Goal: Find specific page/section: Find specific page/section

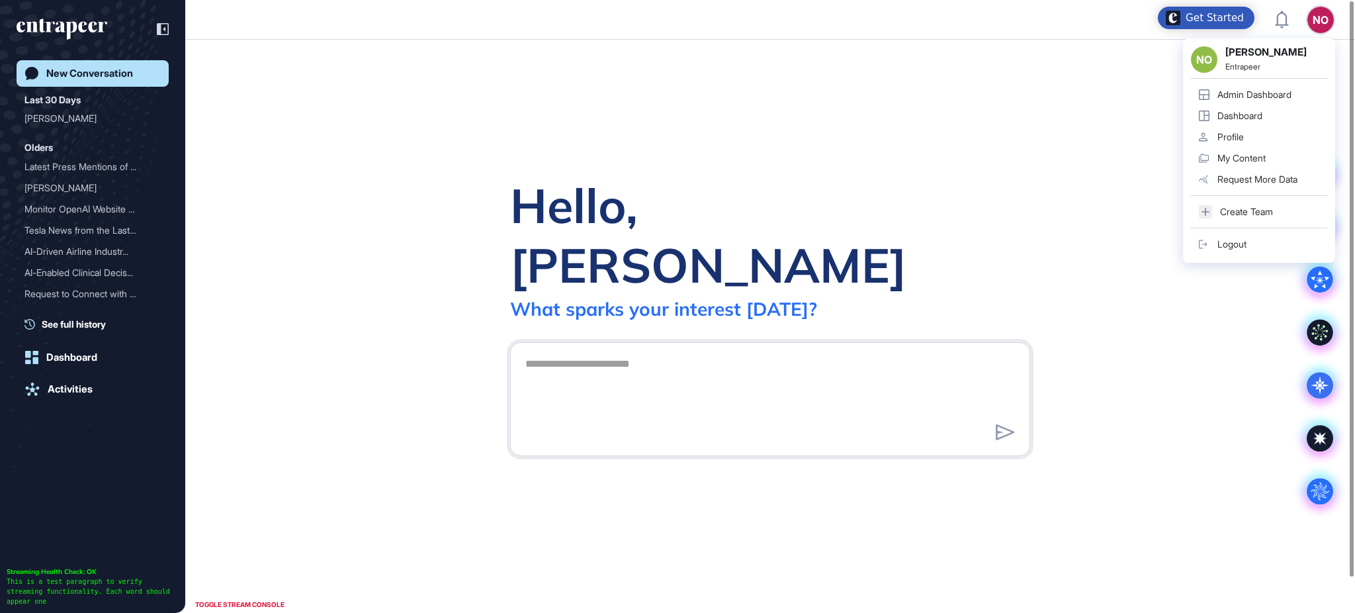
click at [1288, 87] on link "Admin Dashboard" at bounding box center [1259, 94] width 136 height 21
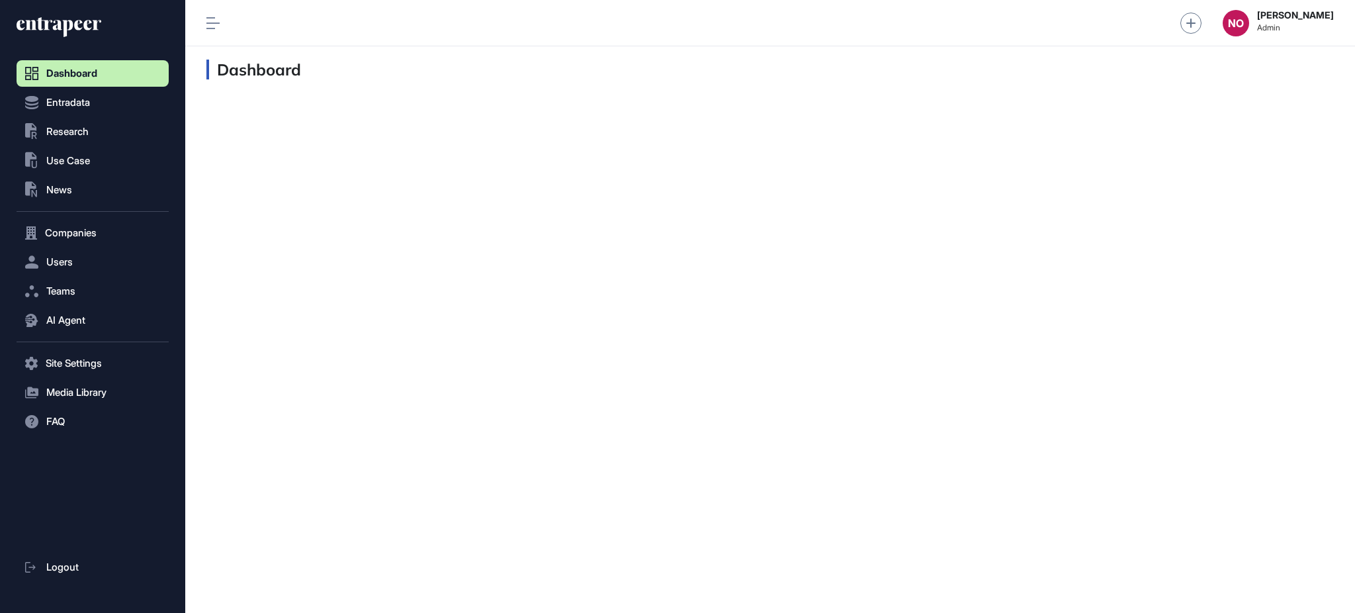
scroll to position [1, 1]
click at [117, 96] on button "Entradata" at bounding box center [93, 102] width 152 height 26
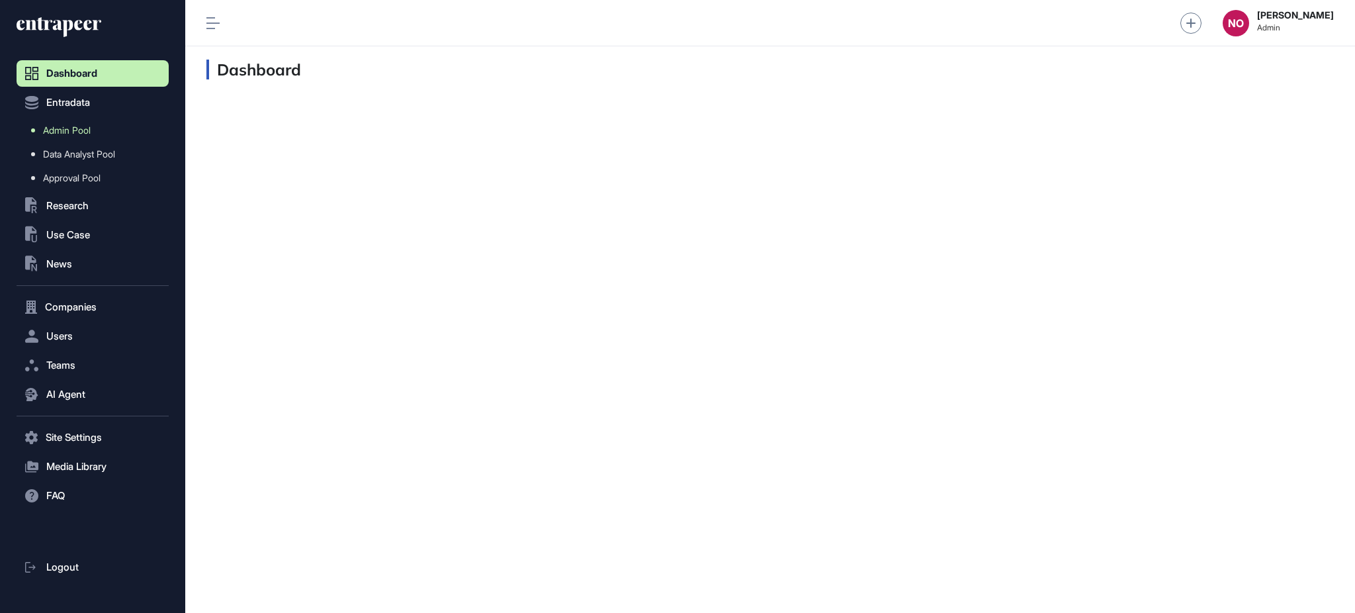
click at [99, 128] on link "Admin Pool" at bounding box center [96, 130] width 146 height 24
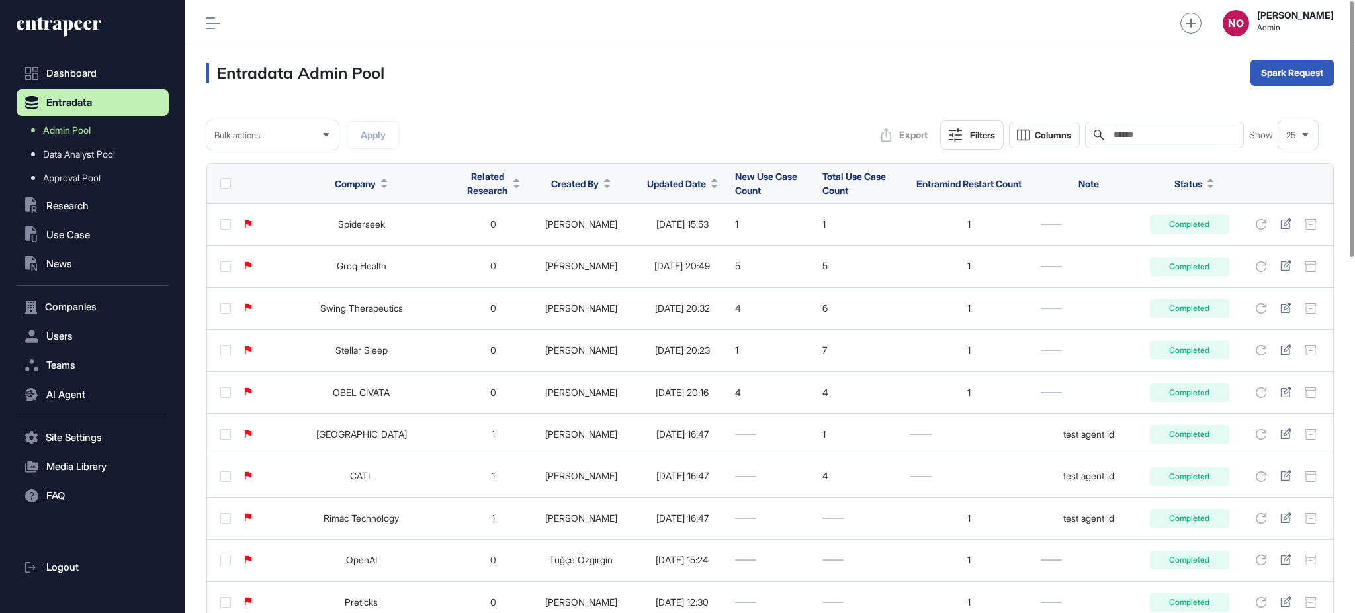
click at [711, 185] on icon at bounding box center [714, 186] width 7 height 3
click at [695, 232] on div "Sort Descending" at bounding box center [668, 239] width 82 height 19
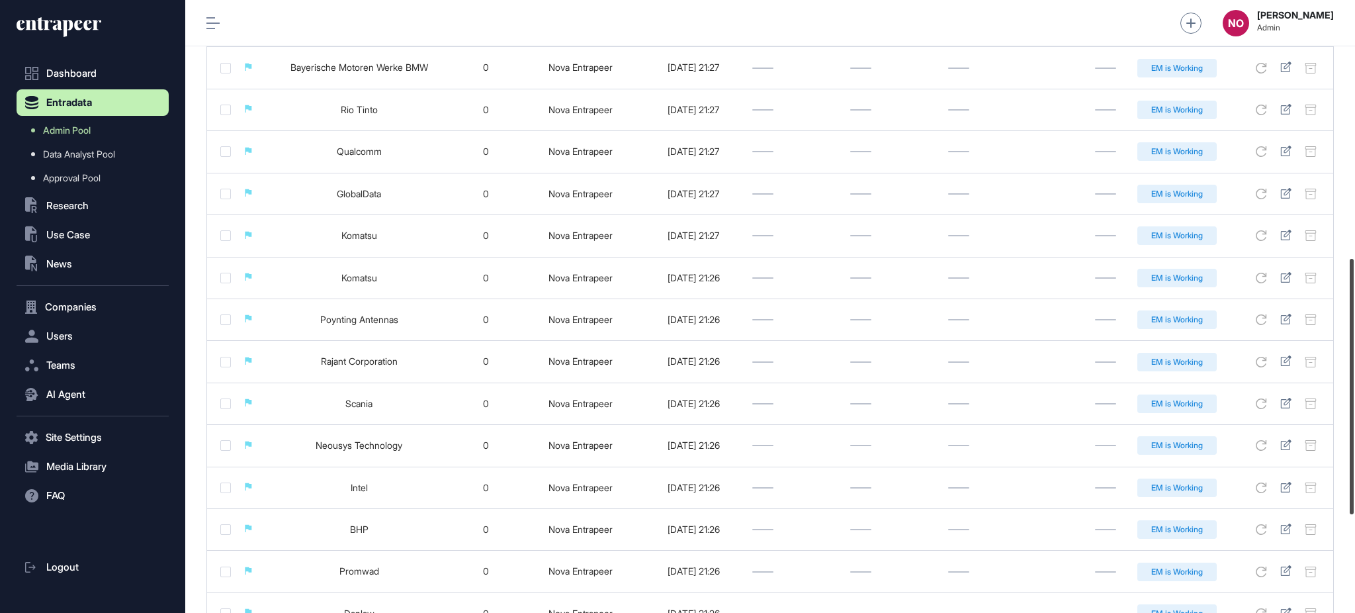
scroll to position [853, 0]
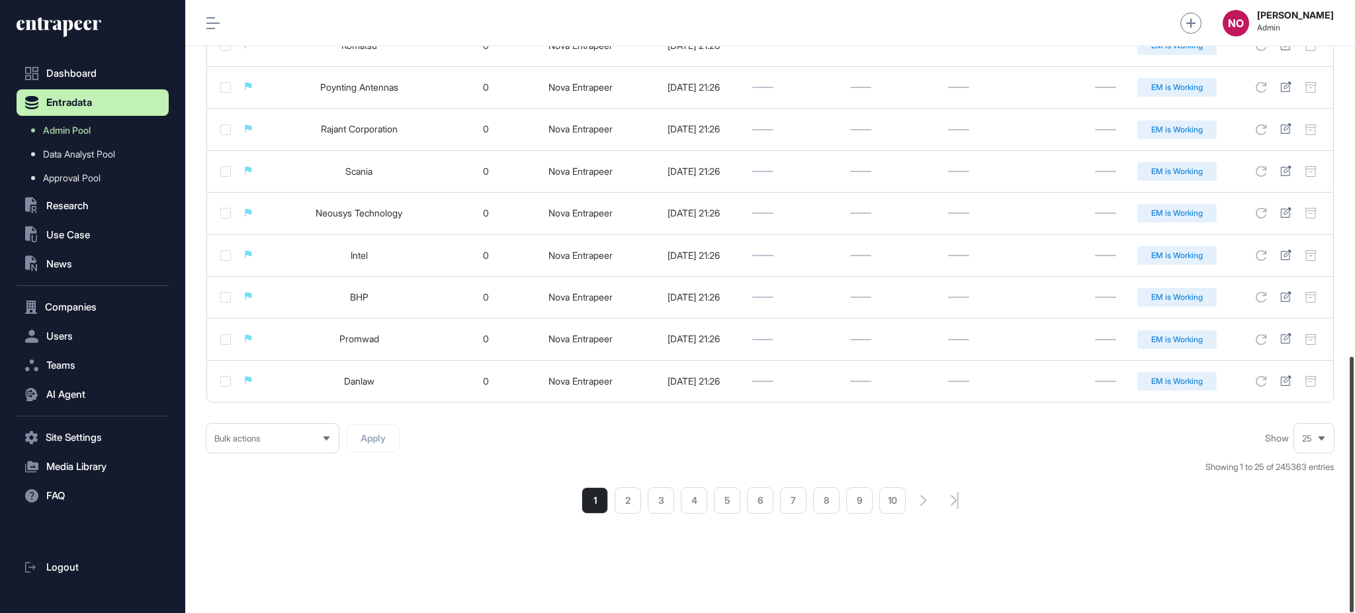
drag, startPoint x: 1354, startPoint y: 205, endPoint x: 1287, endPoint y: 560, distance: 361.5
click at [1354, 571] on div at bounding box center [1352, 484] width 4 height 255
click at [631, 501] on li "2" at bounding box center [628, 500] width 26 height 26
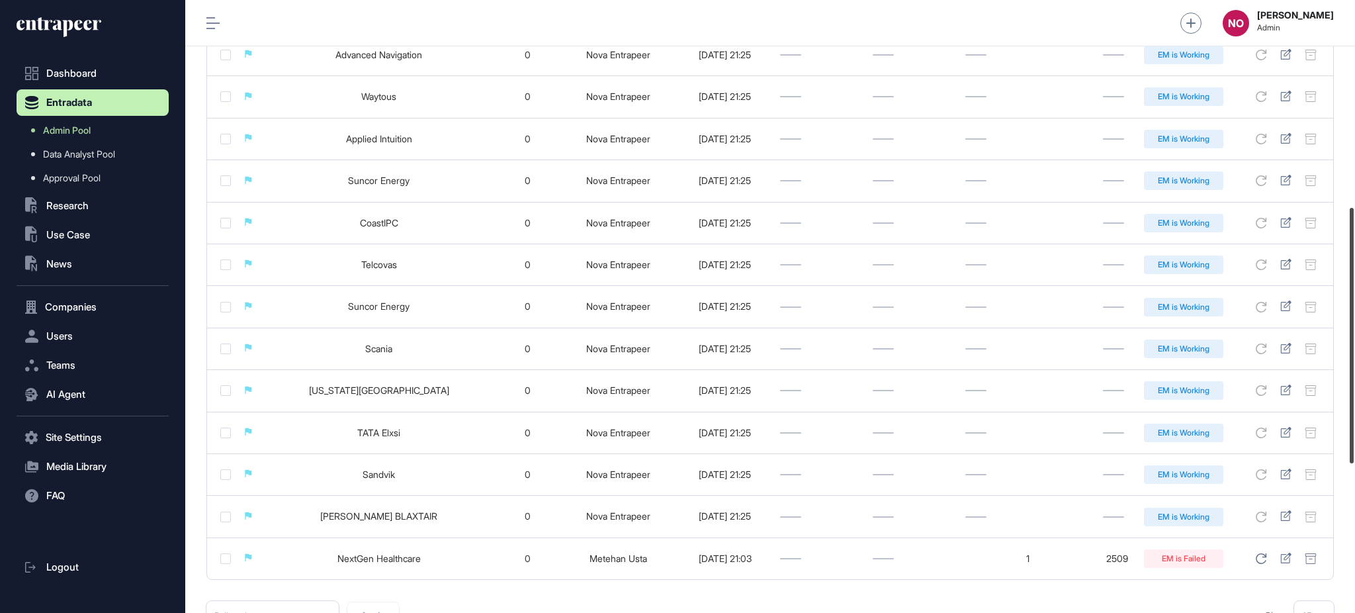
scroll to position [853, 0]
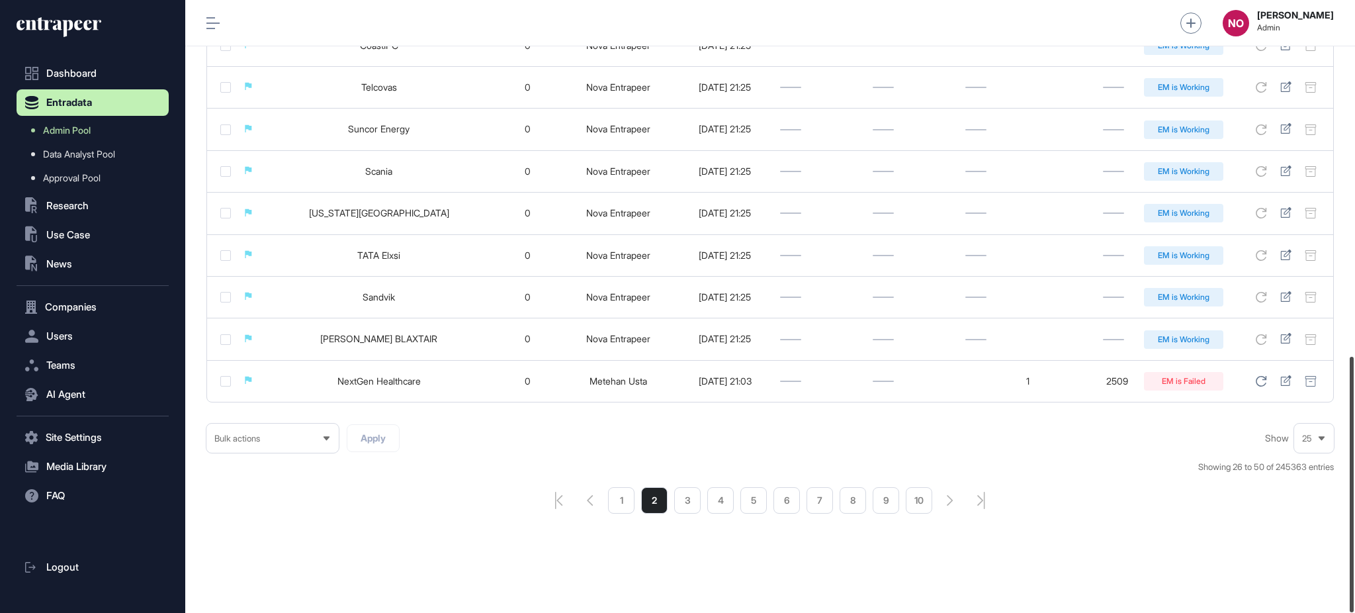
drag, startPoint x: 1354, startPoint y: 198, endPoint x: 1340, endPoint y: 479, distance: 280.8
click at [1354, 474] on div at bounding box center [1352, 484] width 4 height 255
click at [750, 496] on li "5" at bounding box center [753, 500] width 26 height 26
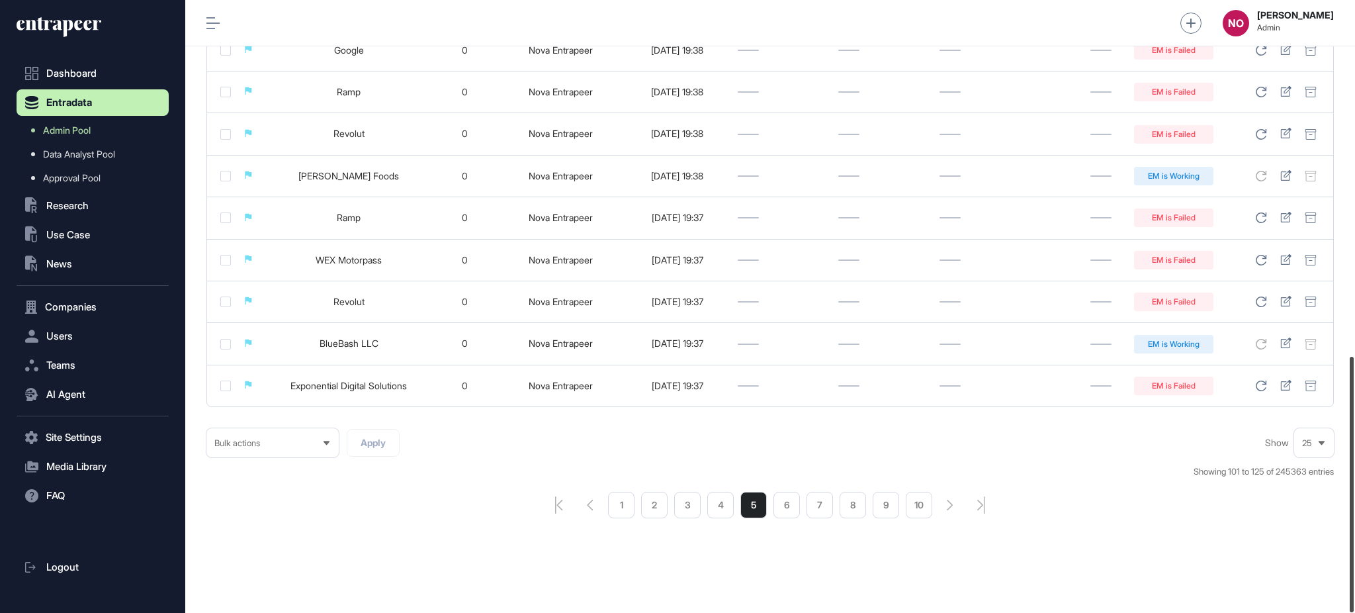
scroll to position [852, 0]
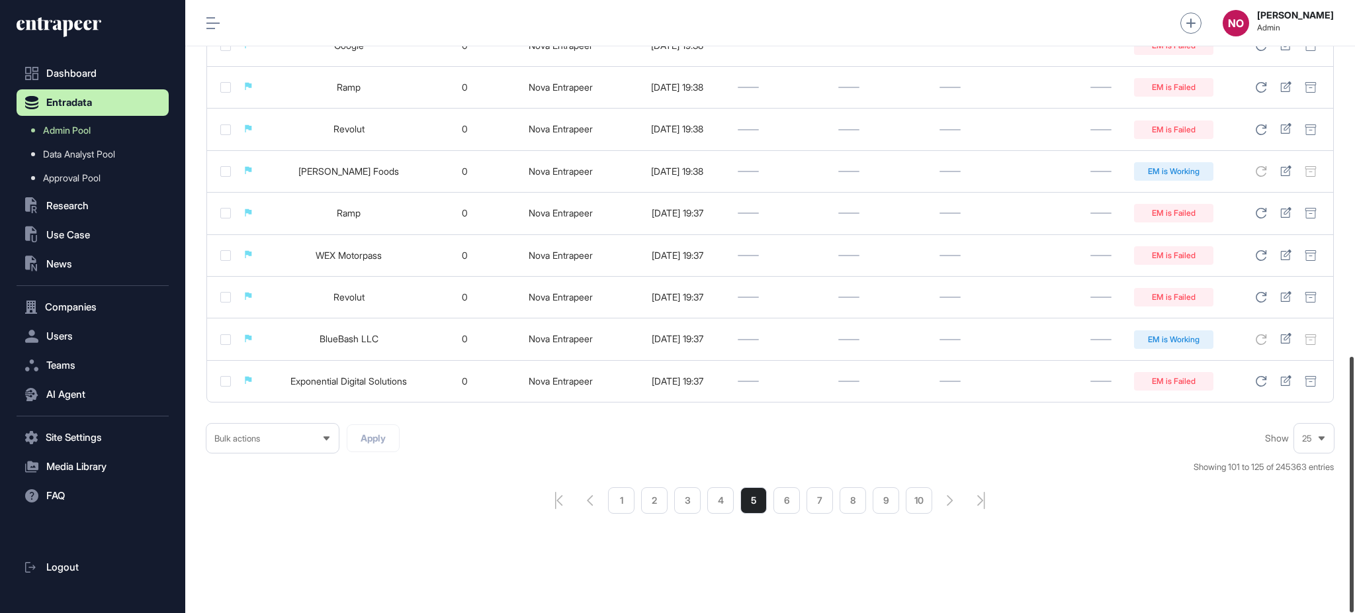
drag, startPoint x: 1354, startPoint y: 146, endPoint x: 1352, endPoint y: 502, distance: 355.3
click at [1352, 502] on div at bounding box center [1352, 484] width 4 height 255
click at [716, 504] on li "4" at bounding box center [720, 500] width 26 height 26
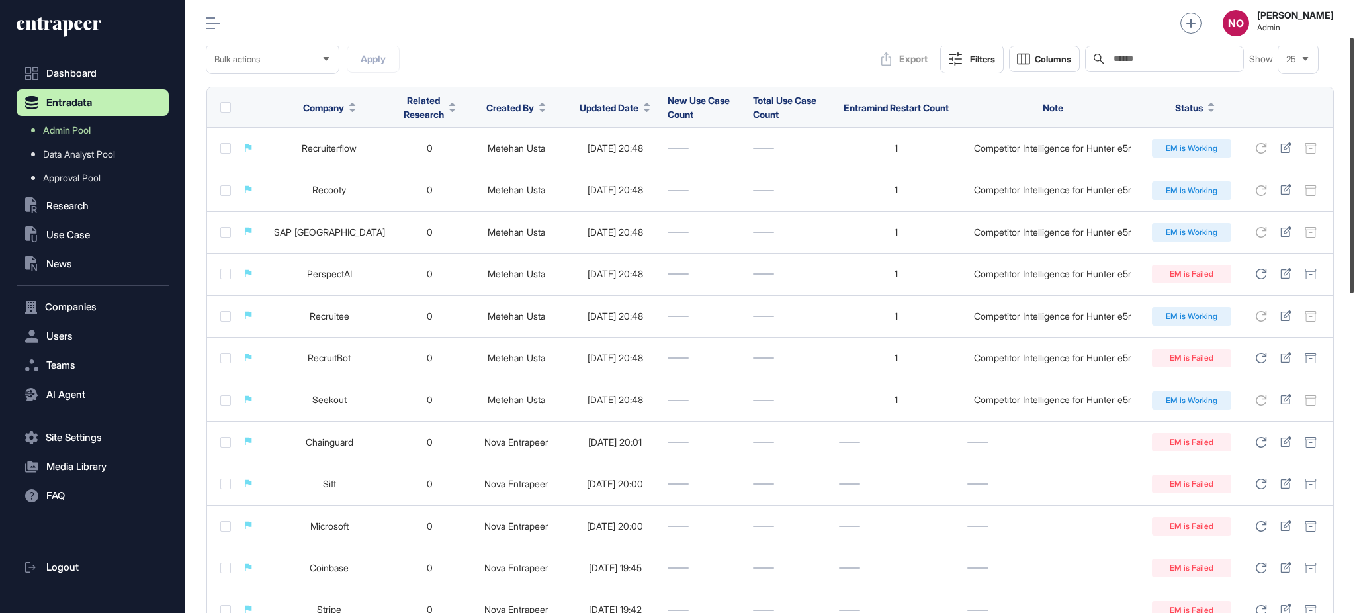
scroll to position [87, 0]
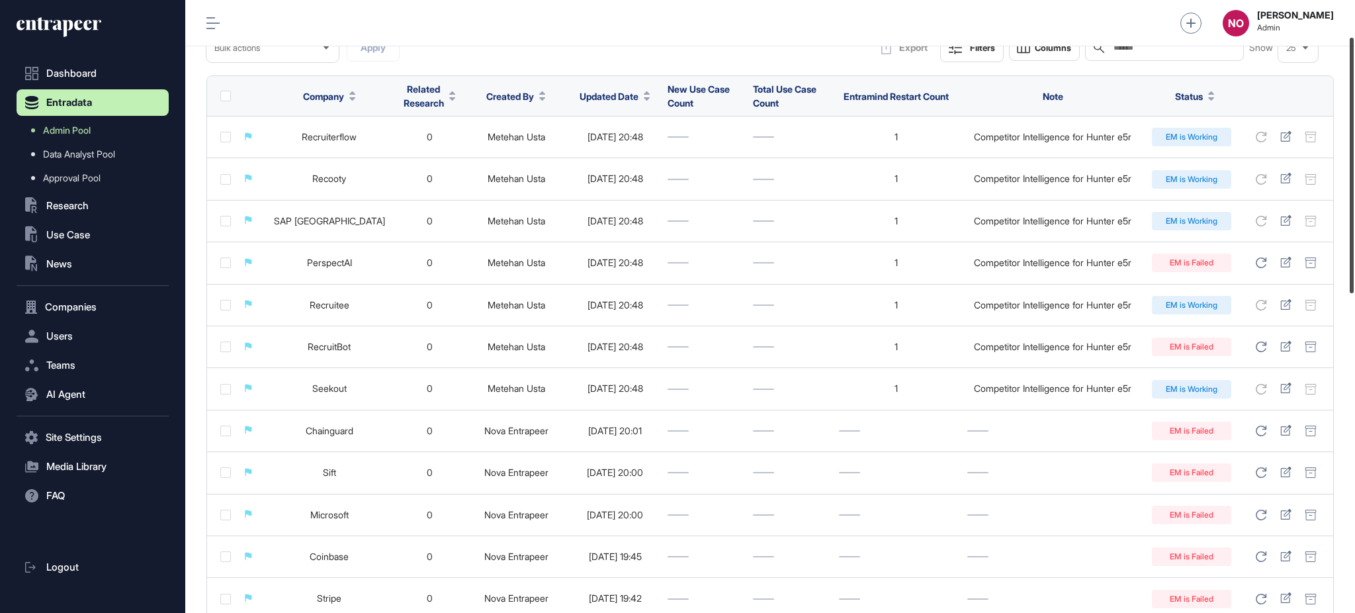
drag, startPoint x: 1354, startPoint y: 236, endPoint x: 1354, endPoint y: 273, distance: 36.4
click at [1354, 273] on div at bounding box center [1352, 165] width 4 height 255
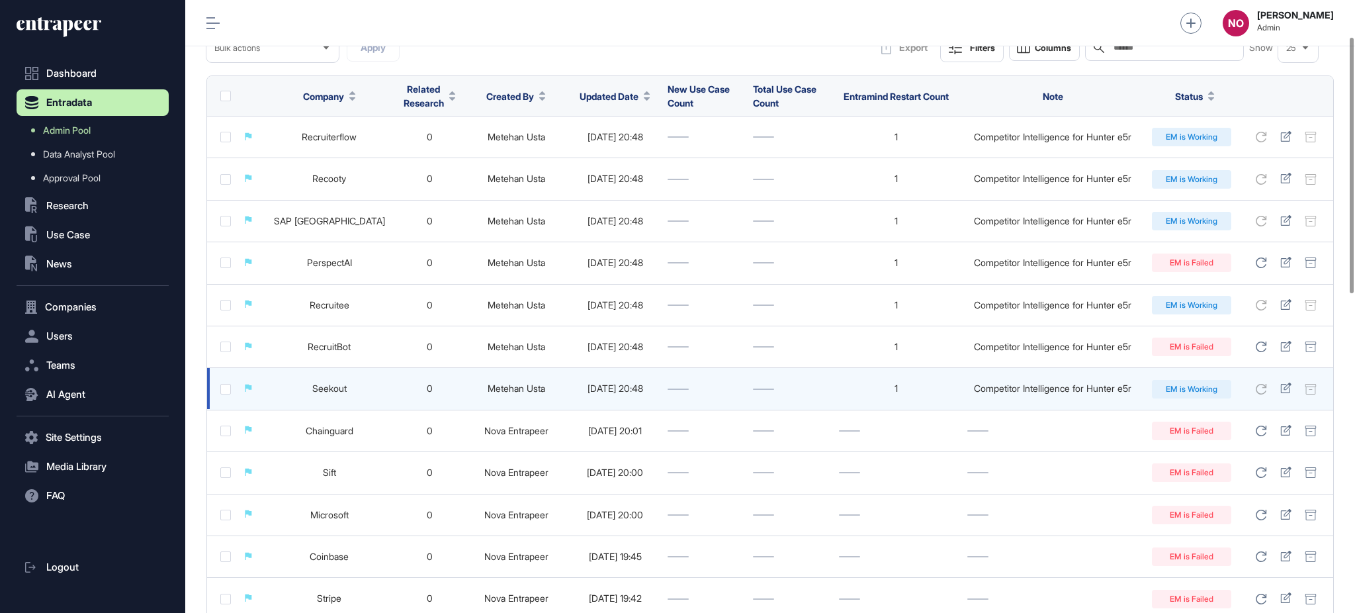
drag, startPoint x: 1292, startPoint y: 389, endPoint x: 976, endPoint y: 388, distance: 316.3
click at [976, 388] on div "Competitor Intelligence for Hunter e5r" at bounding box center [1052, 388] width 171 height 11
click at [1286, 390] on icon at bounding box center [1285, 387] width 11 height 11
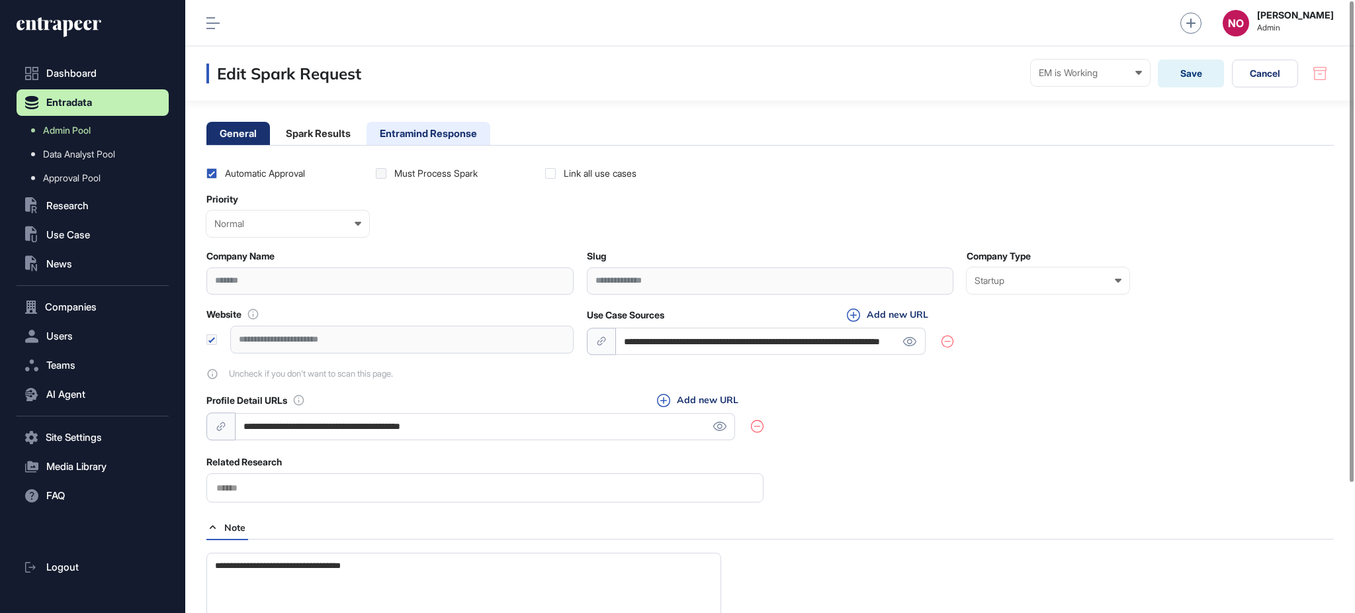
click at [416, 132] on li "Entramind Response" at bounding box center [429, 133] width 124 height 23
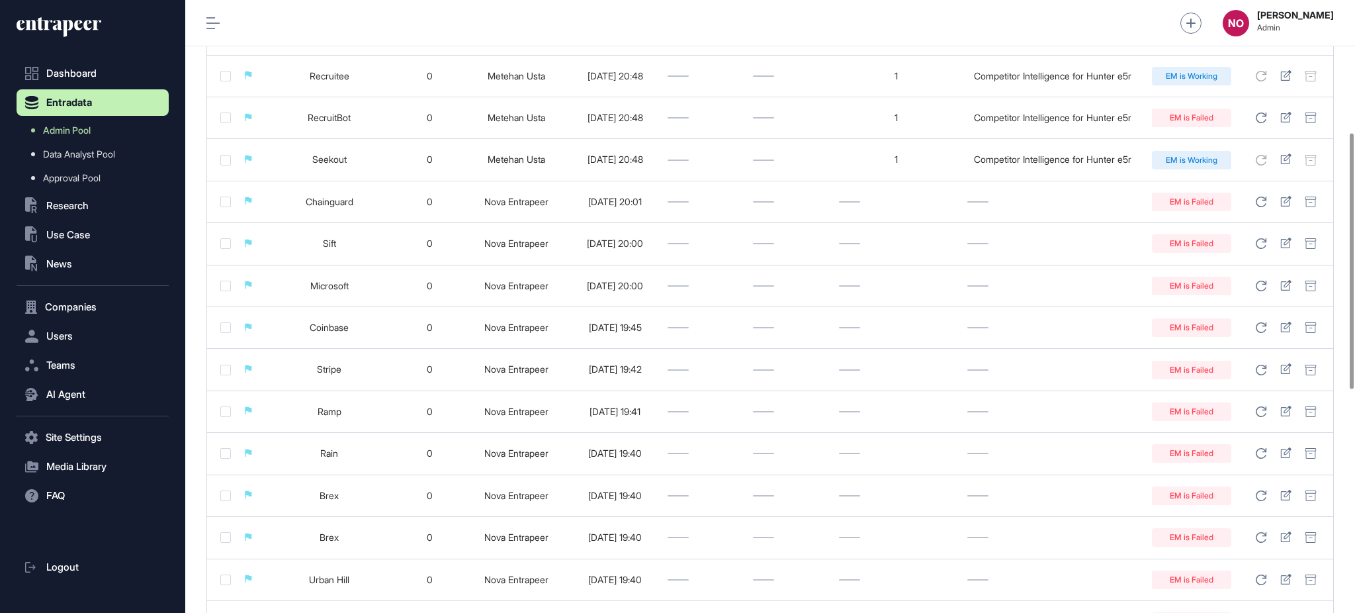
scroll to position [853, 0]
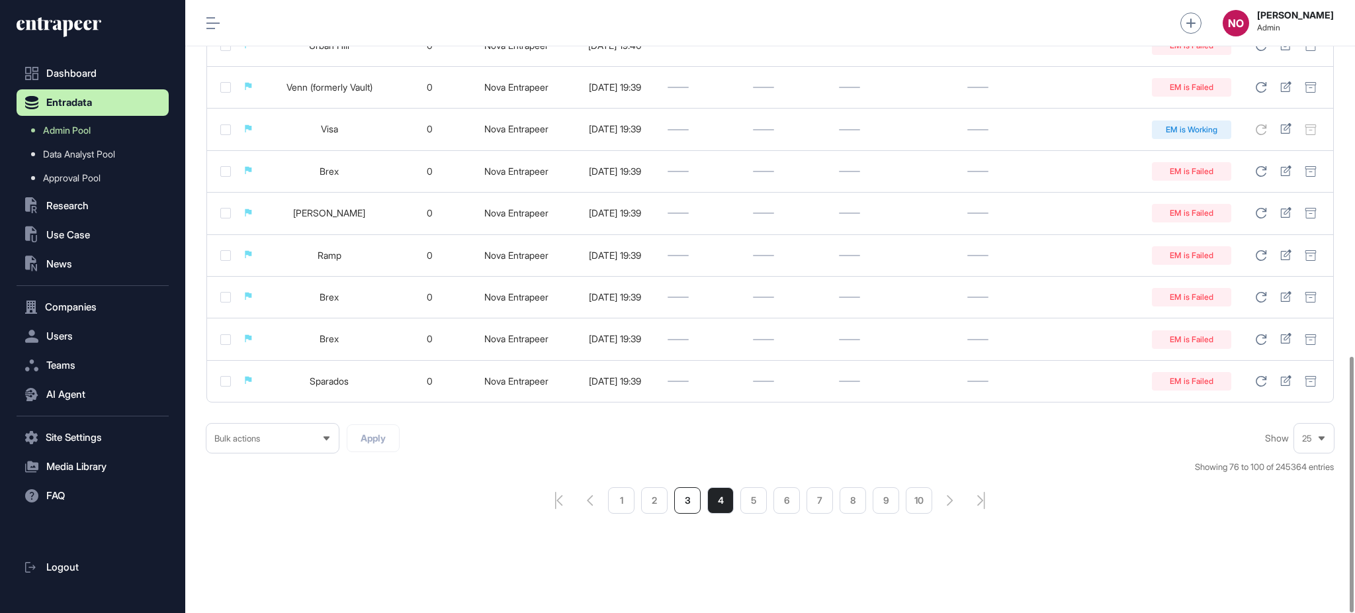
click at [691, 507] on li "3" at bounding box center [687, 500] width 26 height 26
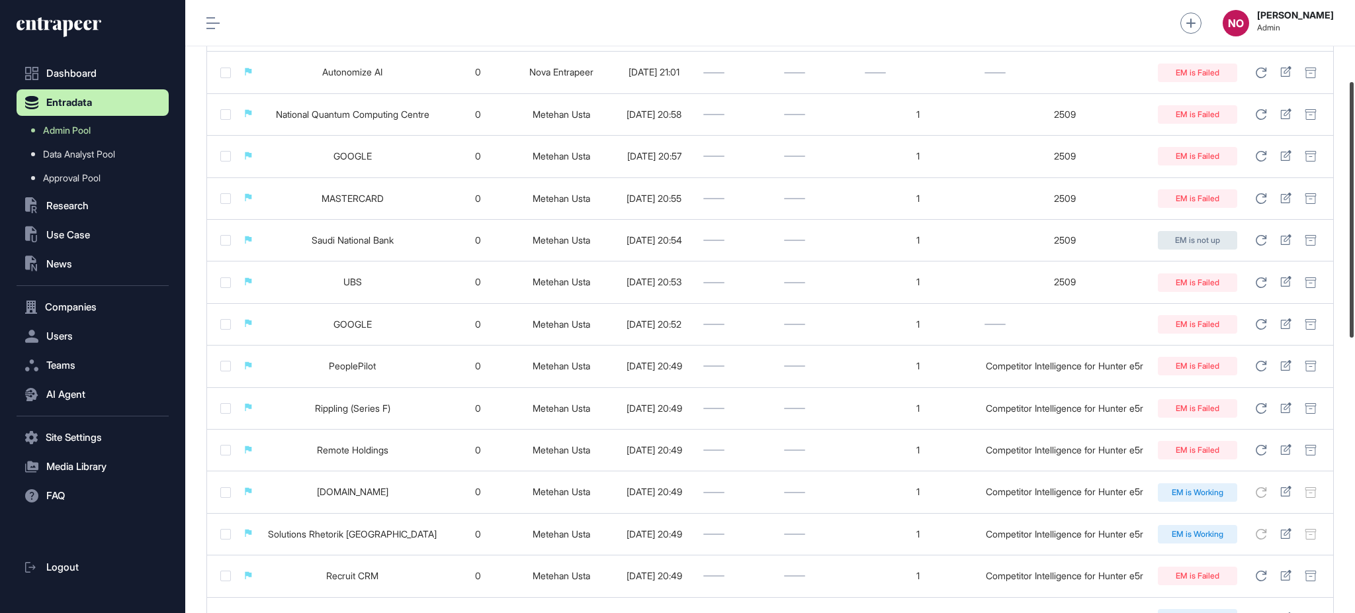
scroll to position [203, 0]
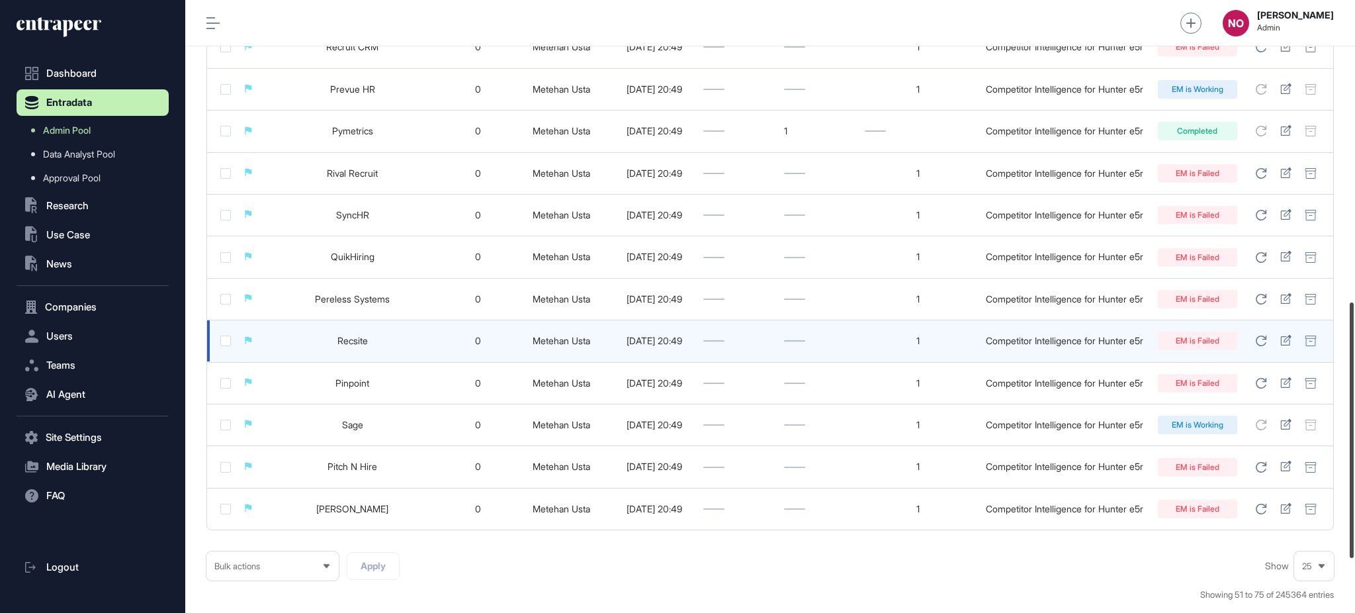
drag, startPoint x: 1354, startPoint y: 175, endPoint x: 1330, endPoint y: 344, distance: 171.0
click at [1342, 474] on div "Admin Dashboard Dashboard Profile My Content Request More Data NO Naciye Ozcan …" at bounding box center [770, 306] width 1170 height 613
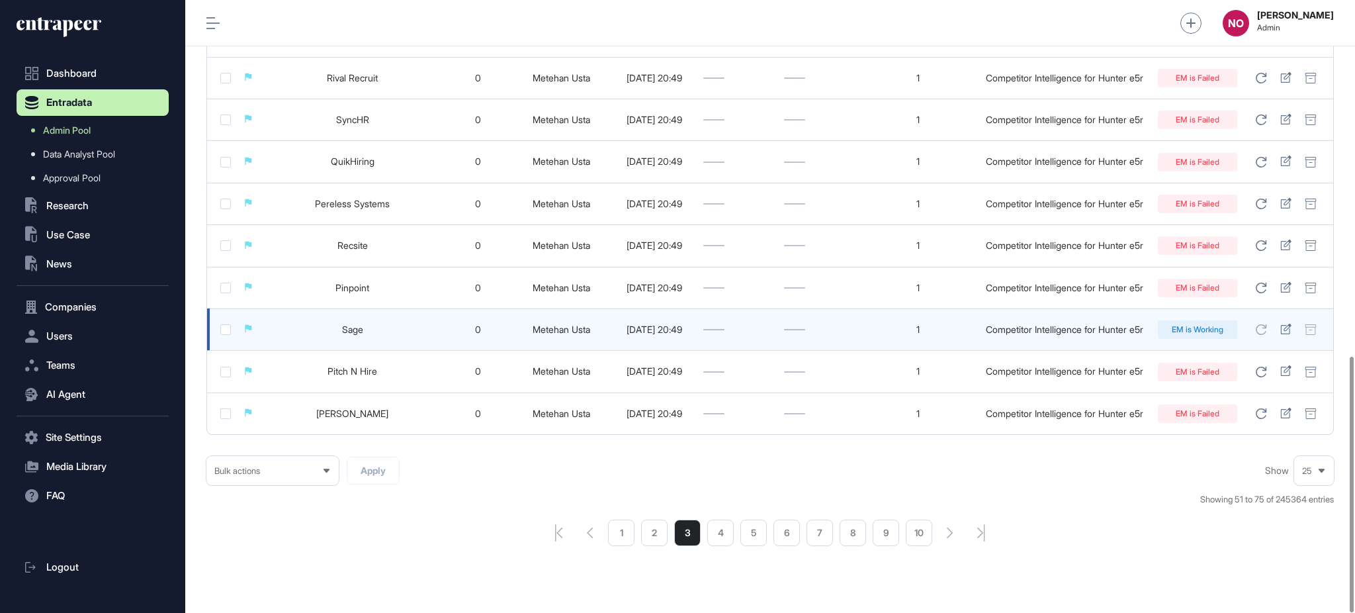
scroll to position [853, 0]
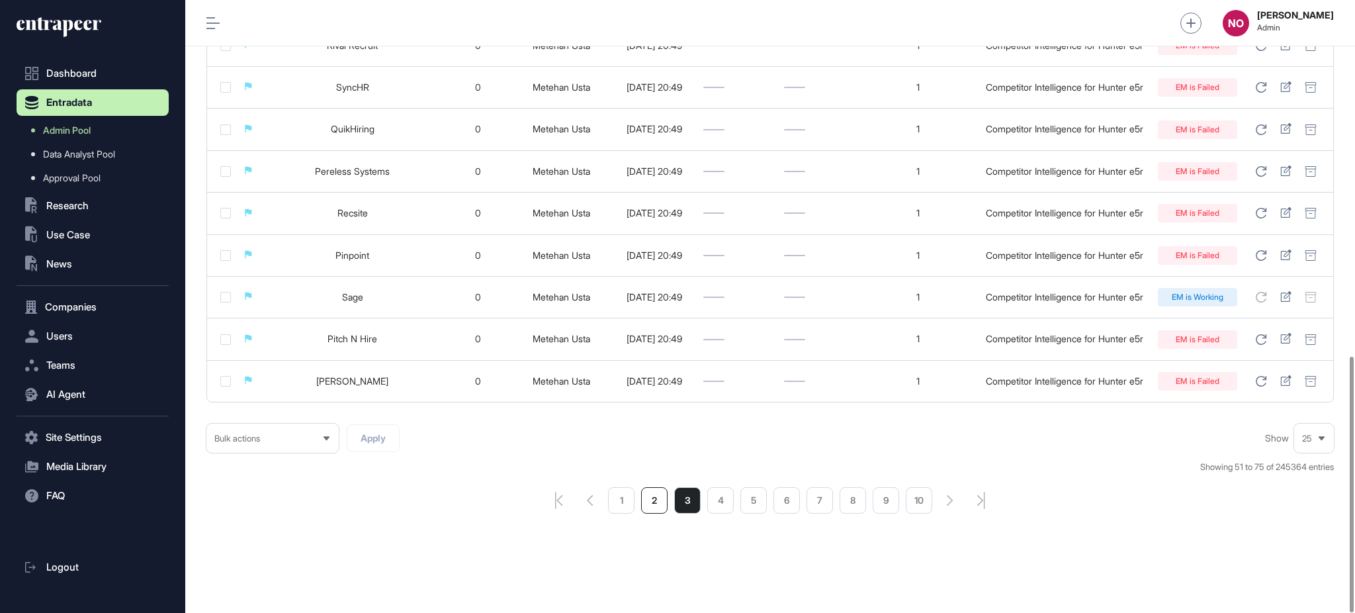
click at [644, 498] on li "2" at bounding box center [654, 500] width 26 height 26
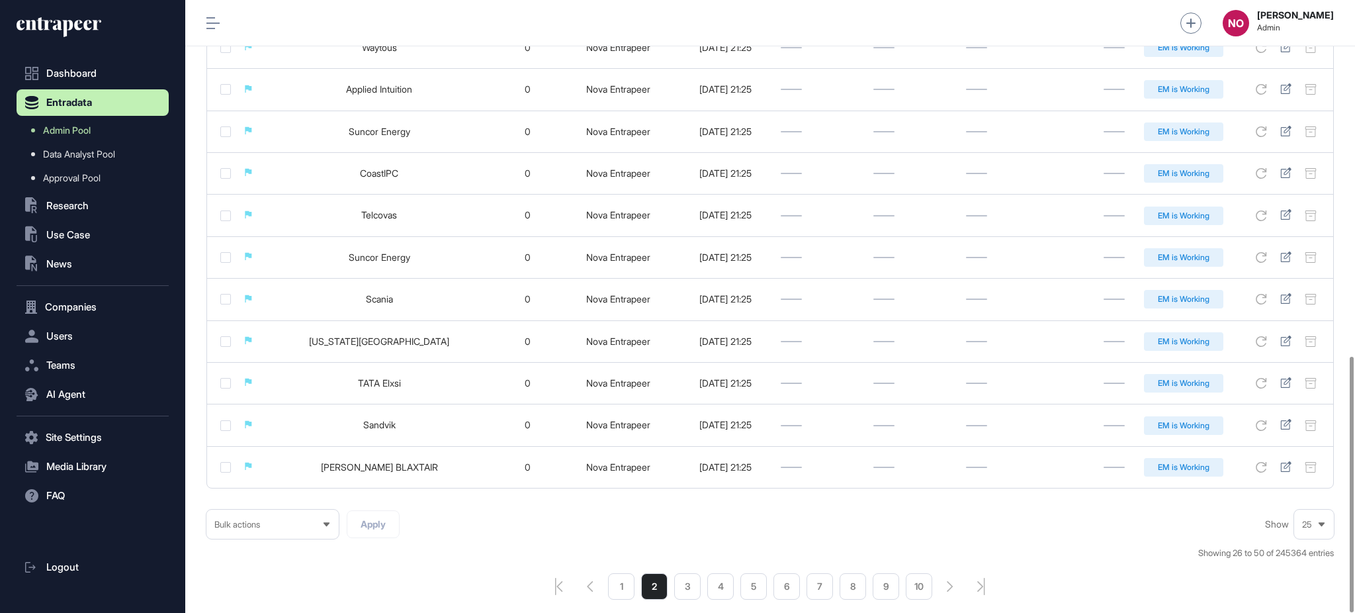
scroll to position [853, 0]
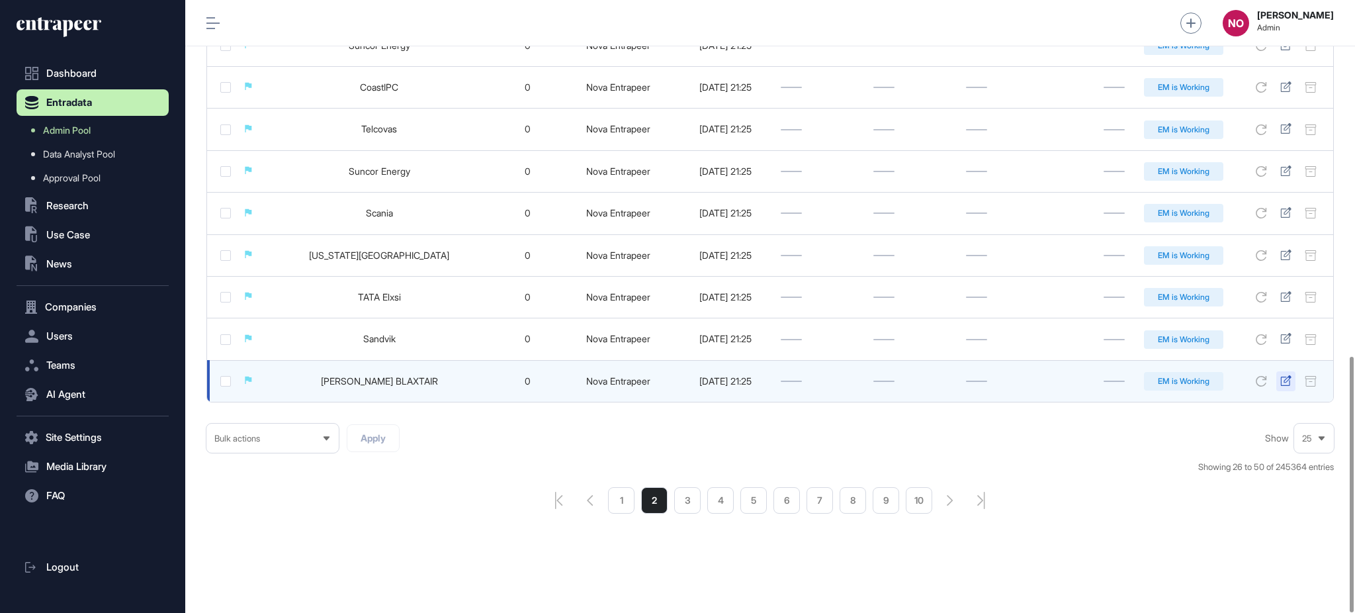
click at [1286, 380] on icon at bounding box center [1285, 380] width 11 height 11
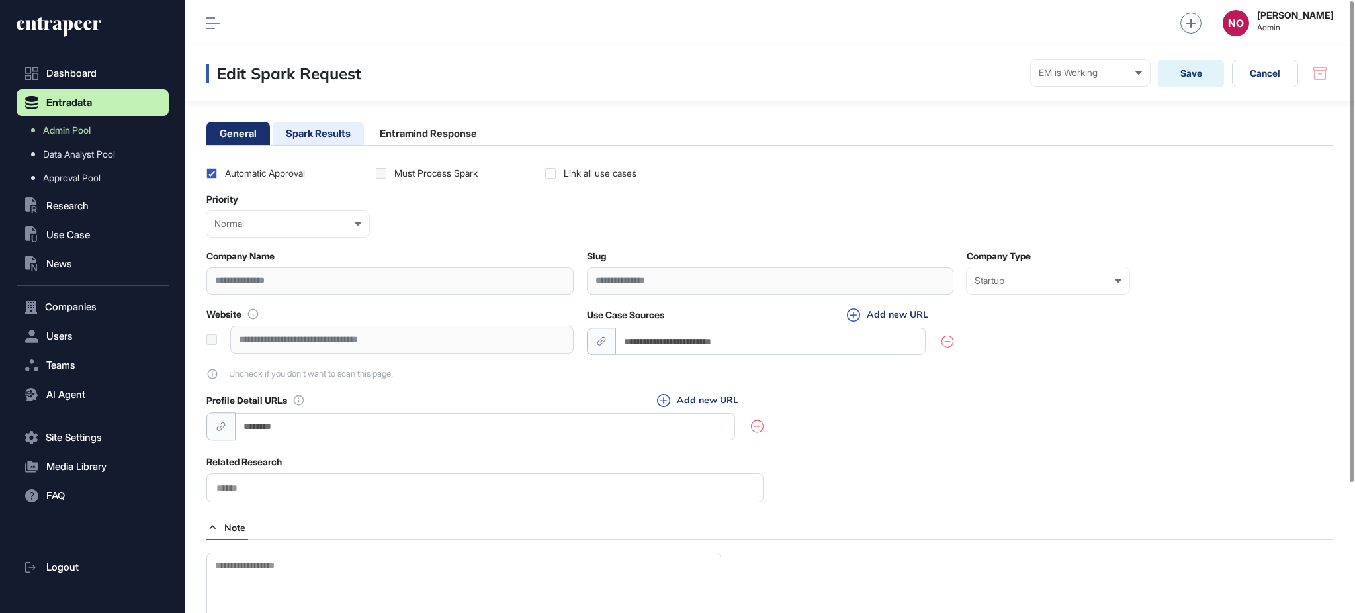
drag, startPoint x: 401, startPoint y: 132, endPoint x: 331, endPoint y: 135, distance: 70.2
click at [400, 132] on li "Entramind Response" at bounding box center [429, 133] width 124 height 23
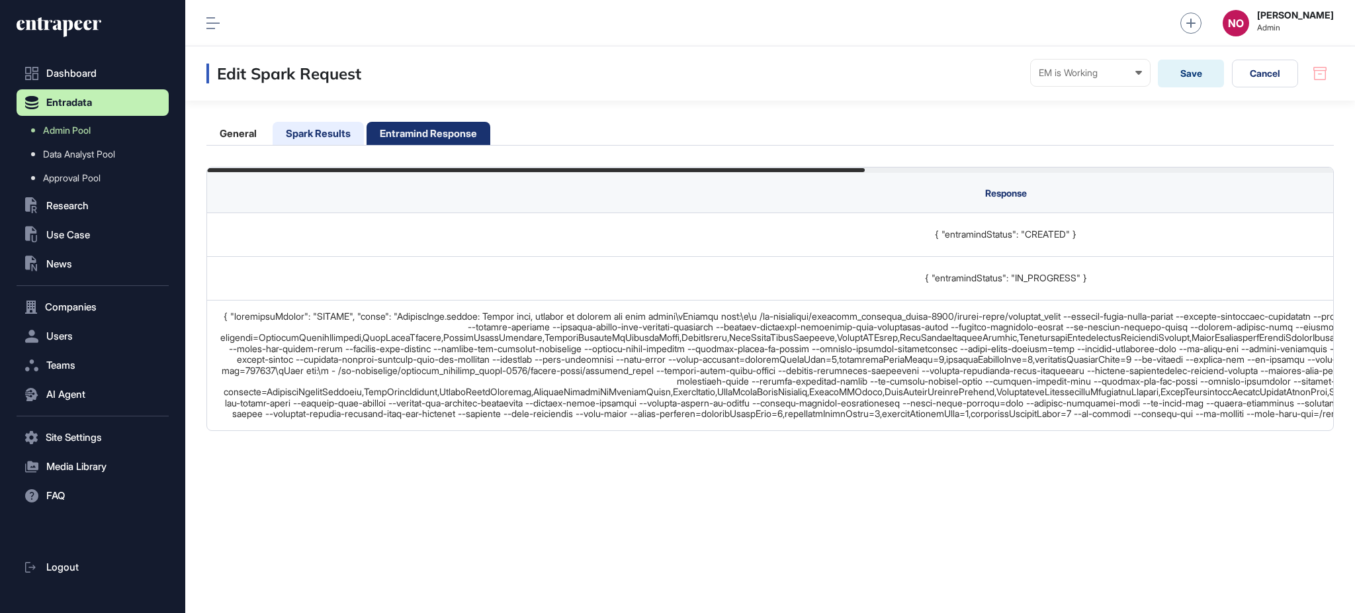
click at [331, 135] on li "Spark Results" at bounding box center [318, 133] width 91 height 23
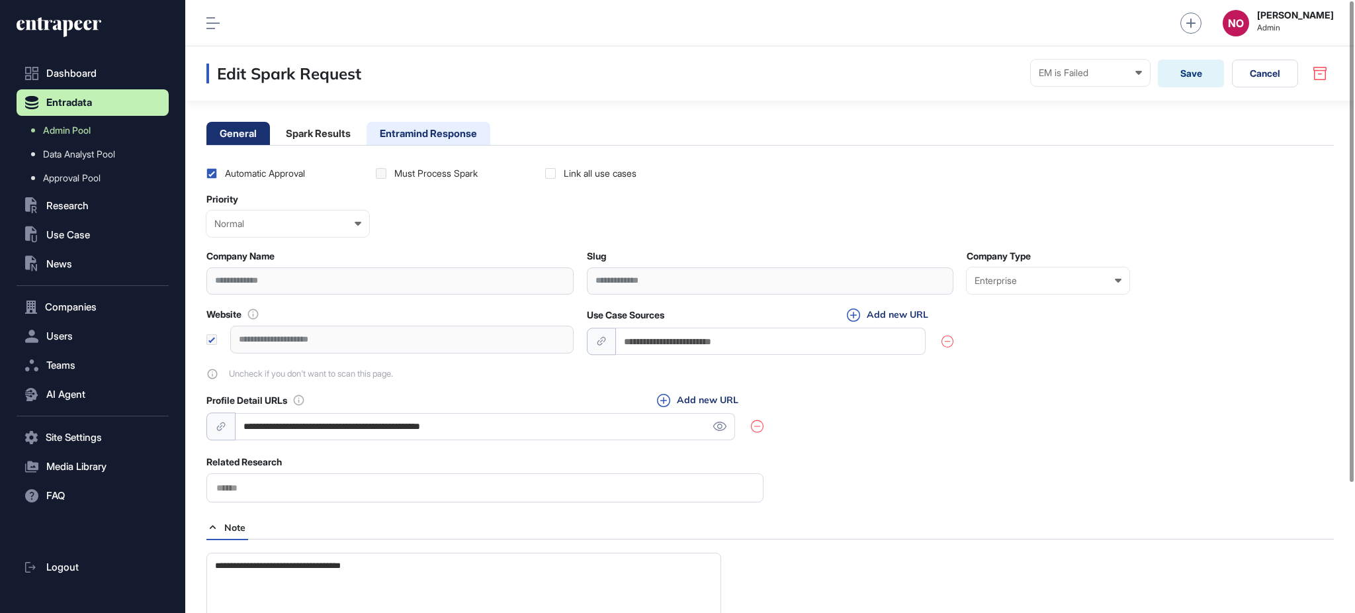
click at [406, 133] on li "Entramind Response" at bounding box center [429, 133] width 124 height 23
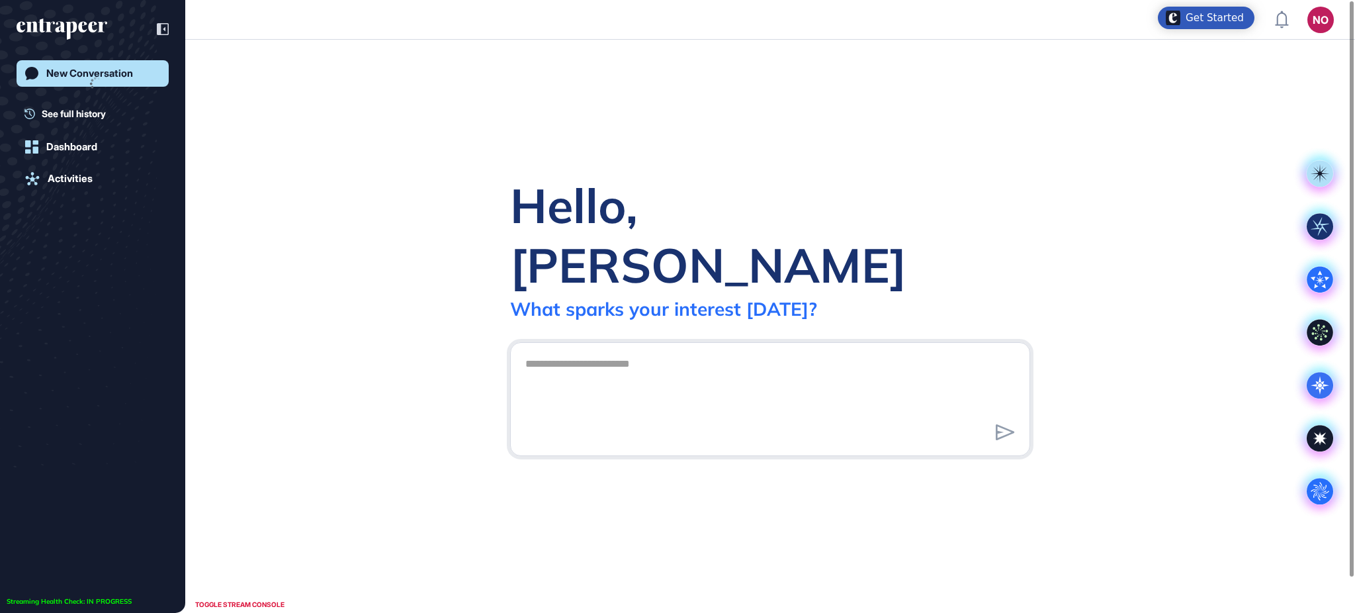
scroll to position [1, 1]
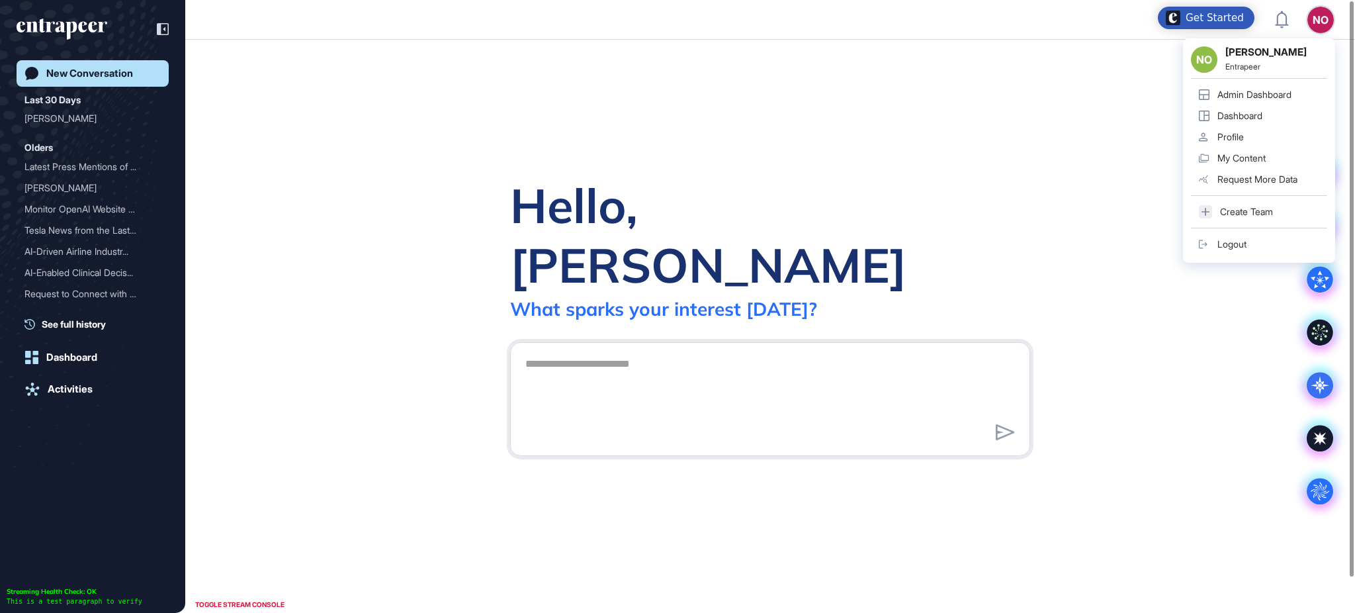
click at [1285, 94] on div "Admin Dashboard" at bounding box center [1254, 94] width 74 height 11
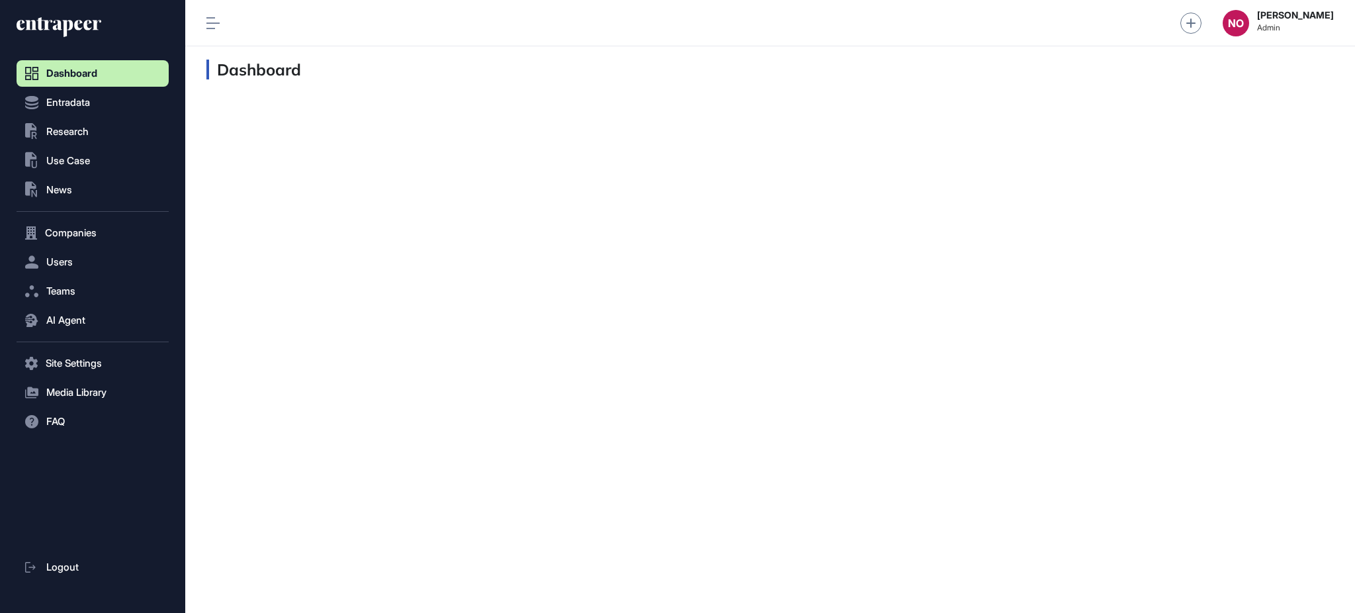
scroll to position [1, 1]
click at [60, 141] on button ".st0{fill:currentColor} Research" at bounding box center [93, 131] width 152 height 26
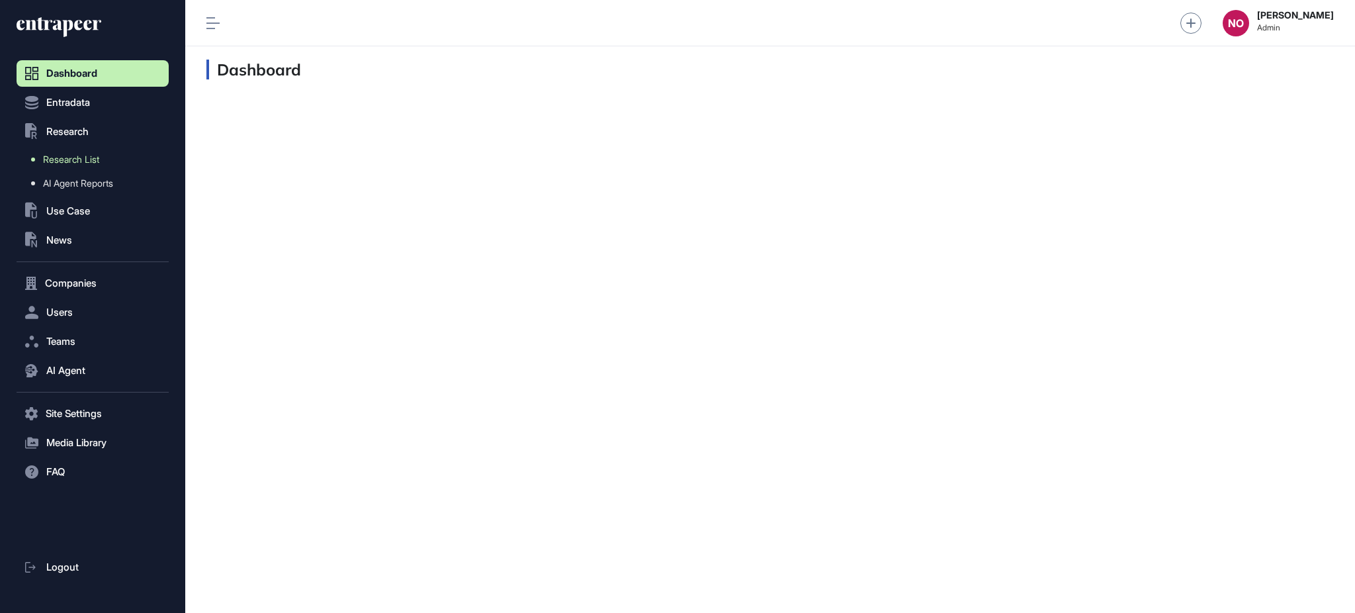
click at [64, 165] on link "Research List" at bounding box center [96, 160] width 146 height 24
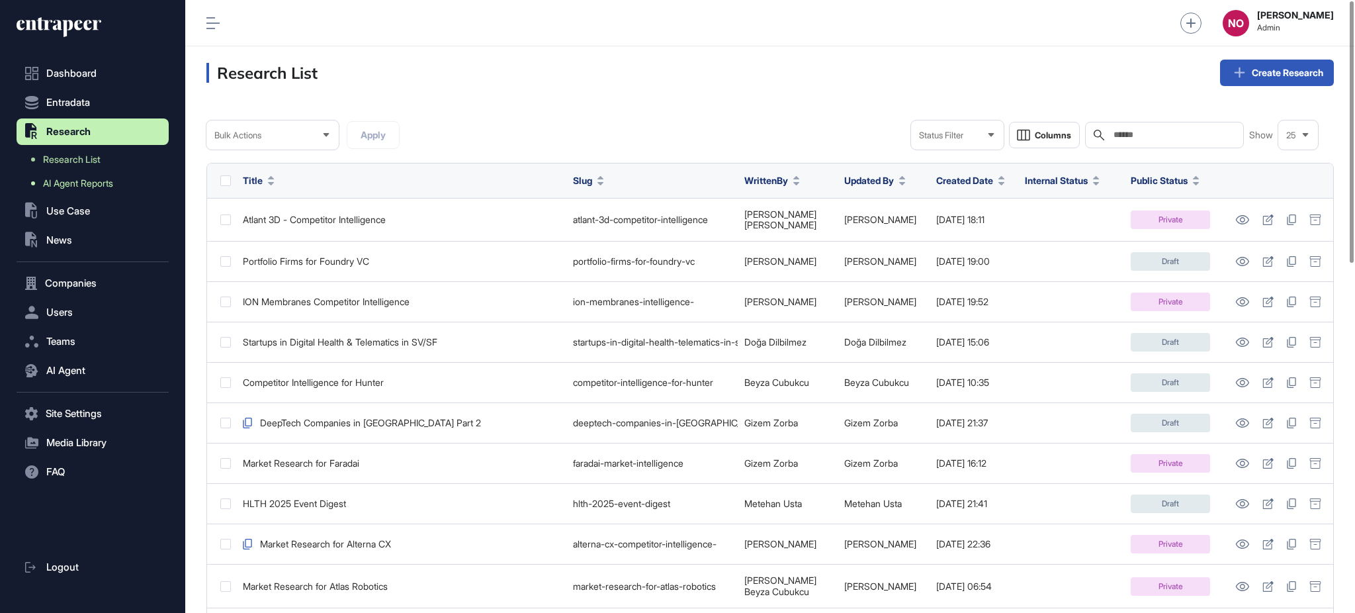
click at [114, 189] on link "AI Agent Reports" at bounding box center [96, 183] width 146 height 24
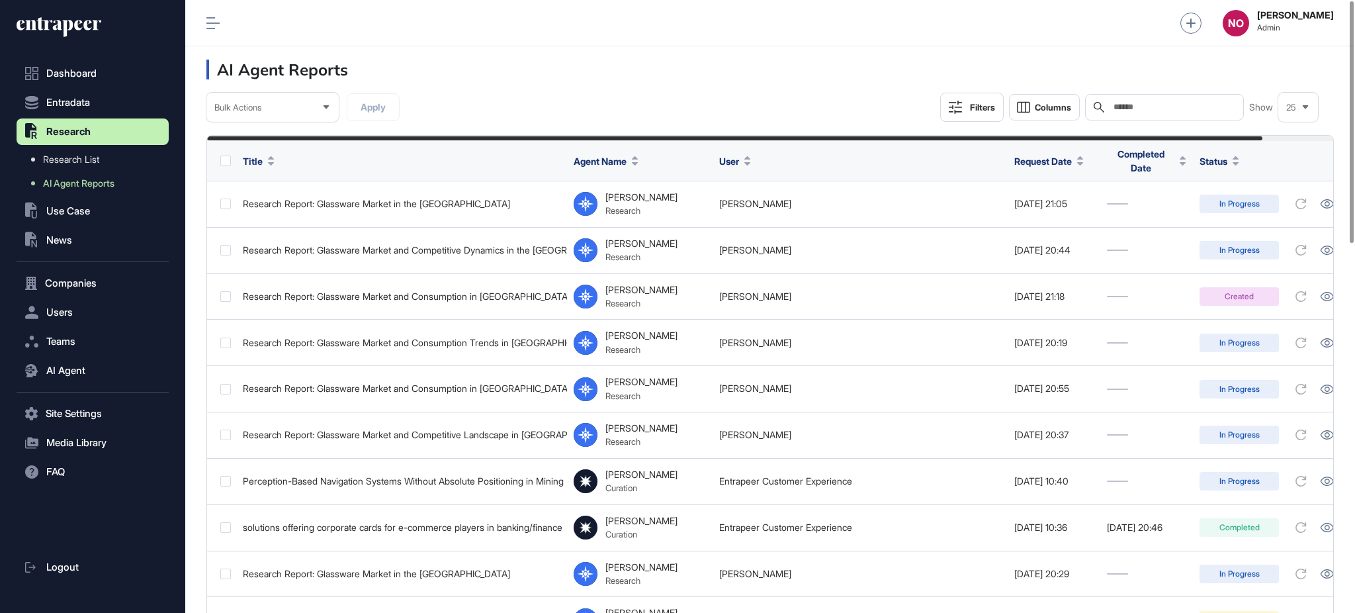
click at [958, 117] on button "Filters" at bounding box center [972, 107] width 64 height 29
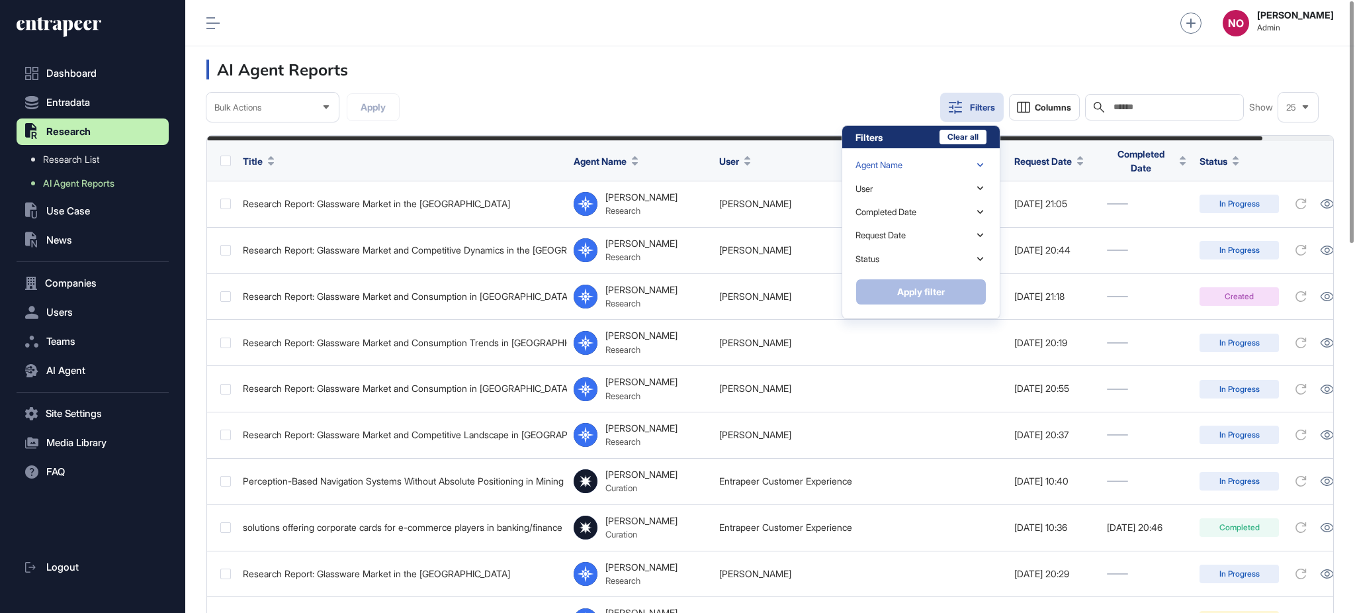
click at [954, 167] on div "Agent Name" at bounding box center [920, 164] width 131 height 23
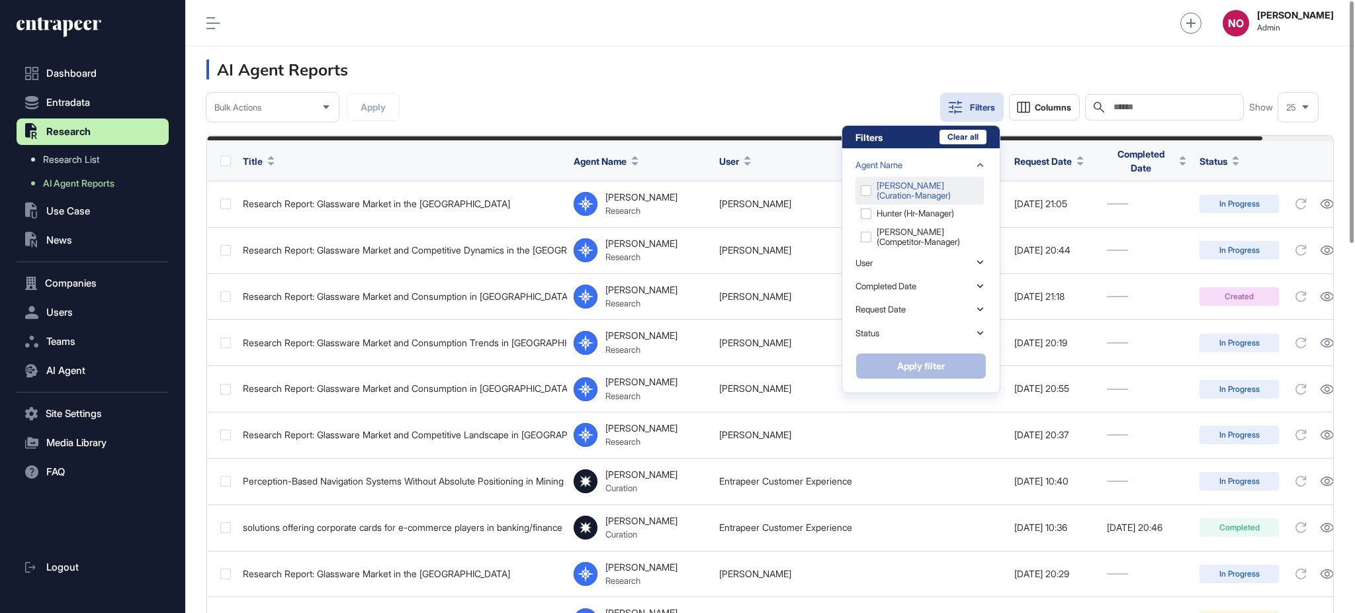
click at [915, 196] on div "Curie (curation-manager)" at bounding box center [919, 191] width 128 height 28
click at [932, 359] on button "Apply filter" at bounding box center [920, 366] width 131 height 26
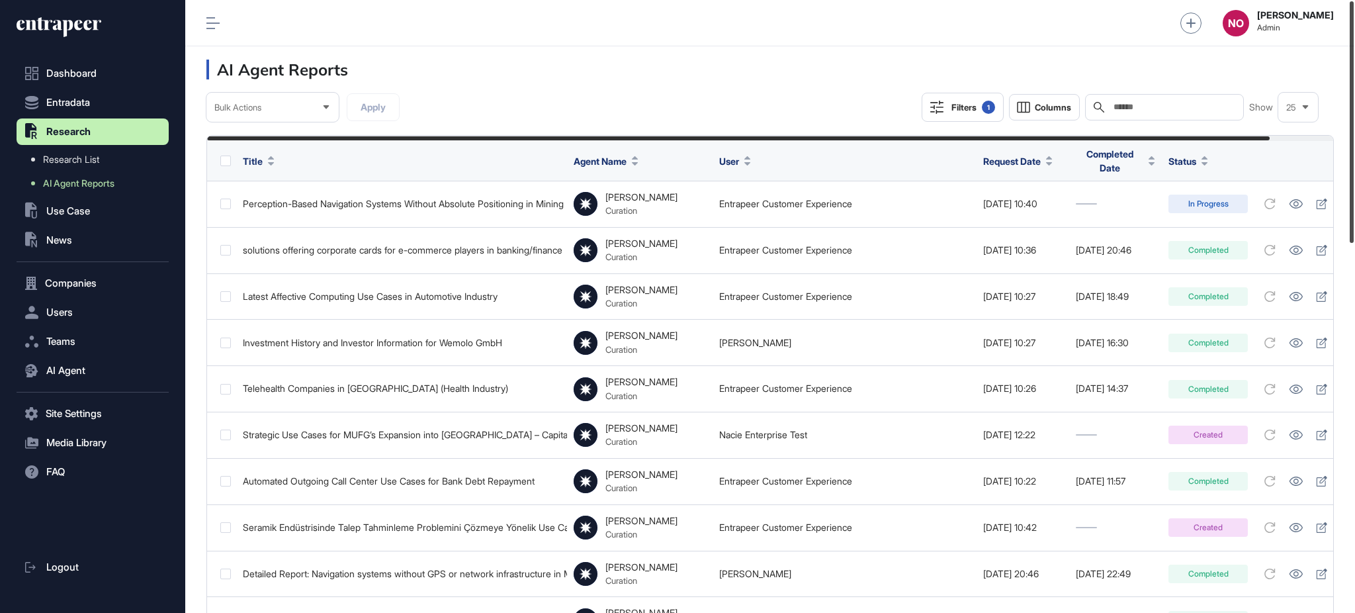
drag, startPoint x: 1354, startPoint y: 236, endPoint x: 1354, endPoint y: 179, distance: 56.9
click at [1354, 181] on div at bounding box center [1352, 121] width 4 height 241
